Goal: Entertainment & Leisure: Consume media (video, audio)

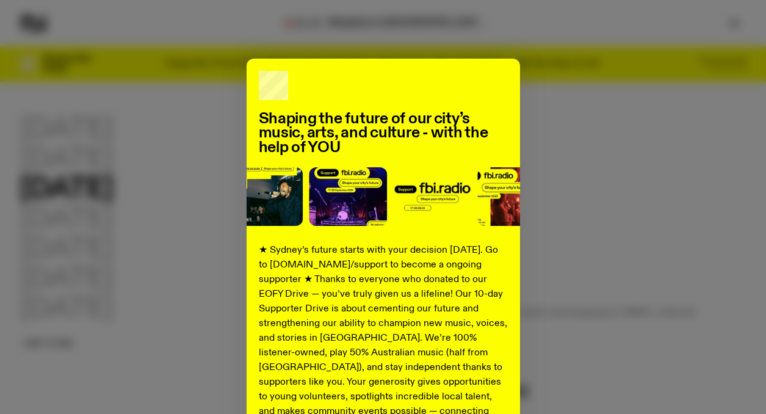
click at [471, 145] on h2 "Shaping the future of our city’s music, arts, and culture - with the help of YOU" at bounding box center [383, 133] width 249 height 43
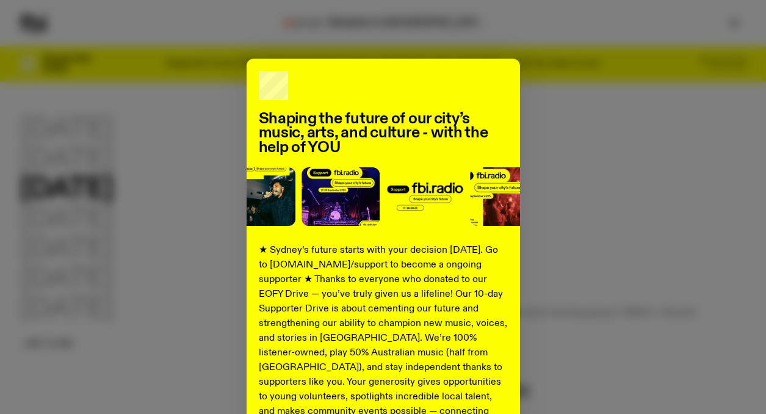
click at [630, 178] on div "Shaping the future of our city’s music, arts, and culture - with the help of YO…" at bounding box center [383, 310] width 727 height 502
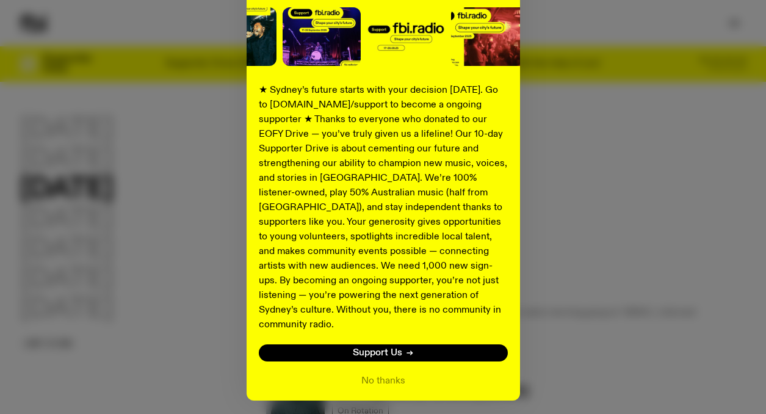
scroll to position [190, 0]
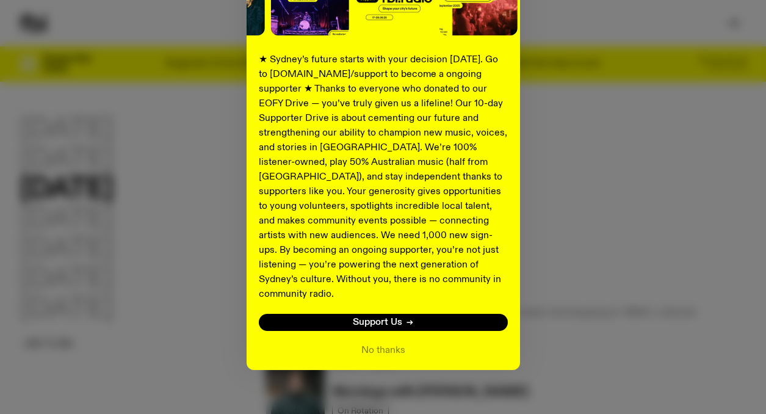
drag, startPoint x: 383, startPoint y: 333, endPoint x: 457, endPoint y: 338, distance: 73.4
click at [383, 343] on button "No thanks" at bounding box center [383, 350] width 44 height 15
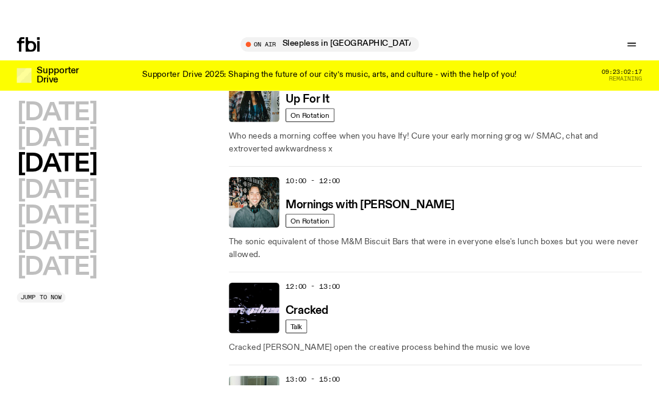
scroll to position [176, 0]
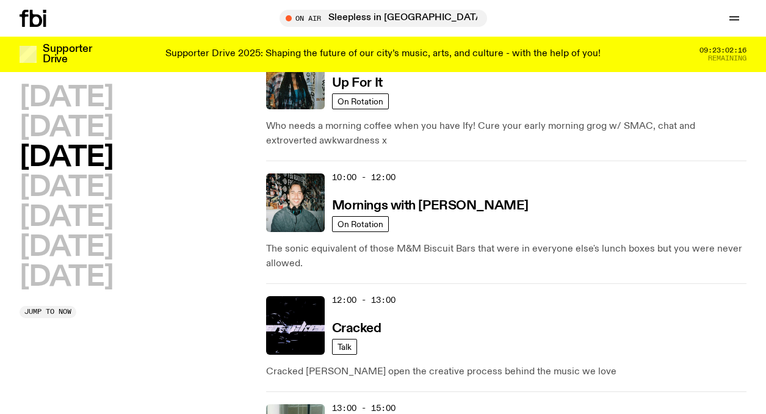
drag, startPoint x: 441, startPoint y: 200, endPoint x: 451, endPoint y: 205, distance: 10.7
click at [441, 200] on h3 "Mornings with [PERSON_NAME]" at bounding box center [430, 206] width 197 height 13
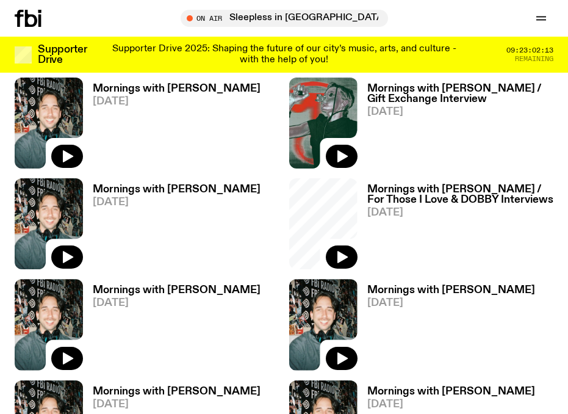
scroll to position [709, 0]
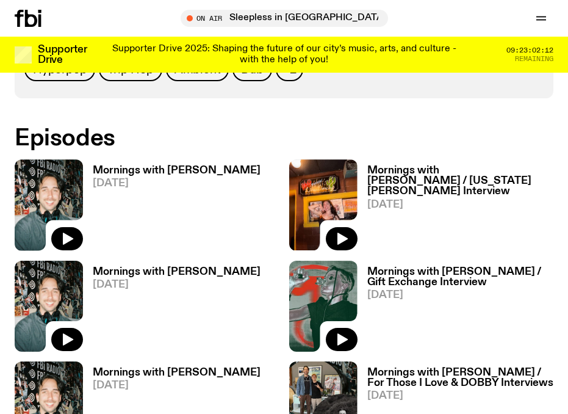
drag, startPoint x: 63, startPoint y: 242, endPoint x: 99, endPoint y: 209, distance: 48.4
click at [63, 241] on icon "button" at bounding box center [68, 239] width 10 height 12
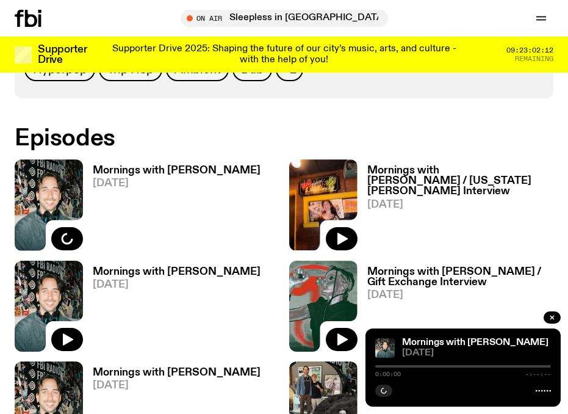
click at [135, 168] on h3 "Mornings with [PERSON_NAME]" at bounding box center [177, 170] width 168 height 10
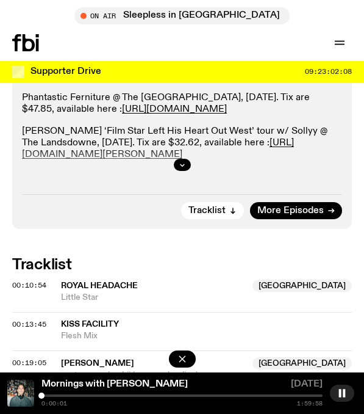
scroll to position [794, 0]
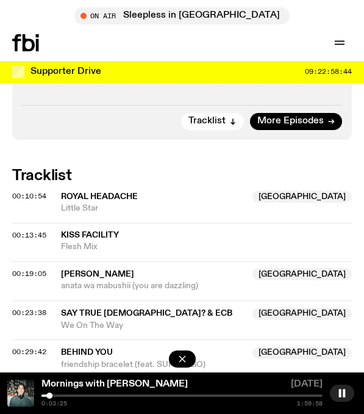
click at [341, 397] on icon "button" at bounding box center [343, 393] width 10 height 10
